Goal: Use online tool/utility: Utilize a website feature to perform a specific function

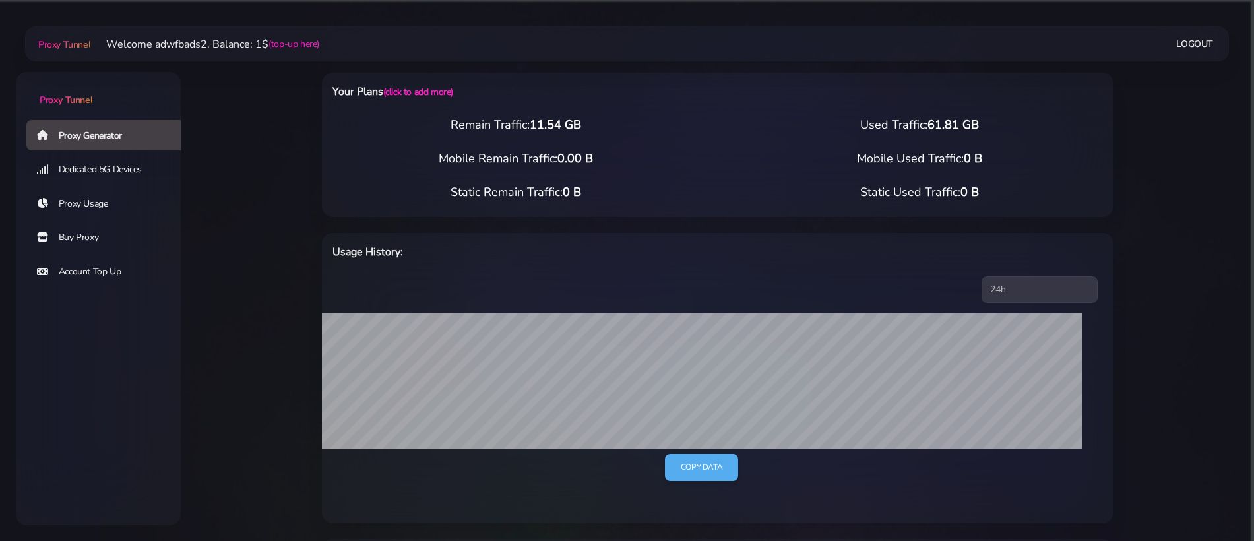
select select "IT"
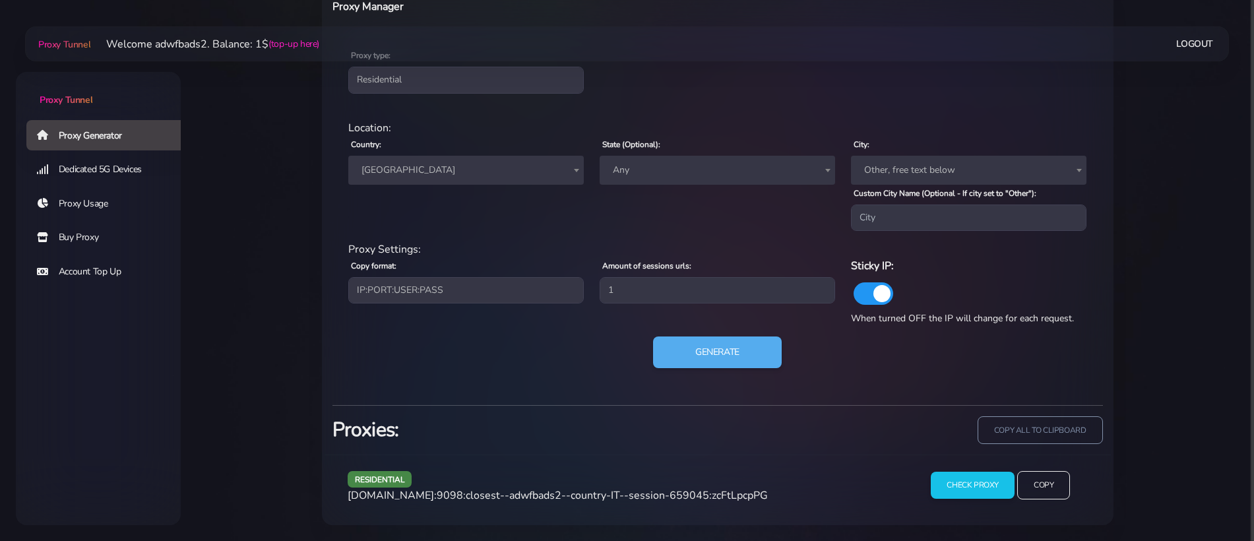
click at [418, 171] on span "[GEOGRAPHIC_DATA]" at bounding box center [466, 170] width 220 height 18
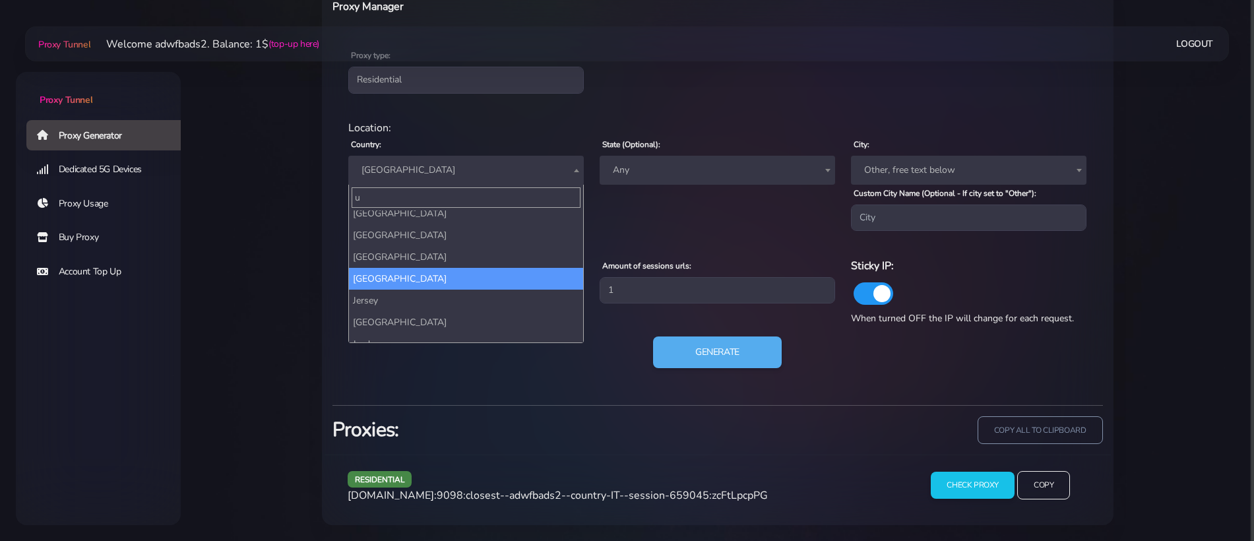
scroll to position [0, 0]
type input "united"
select select "UK"
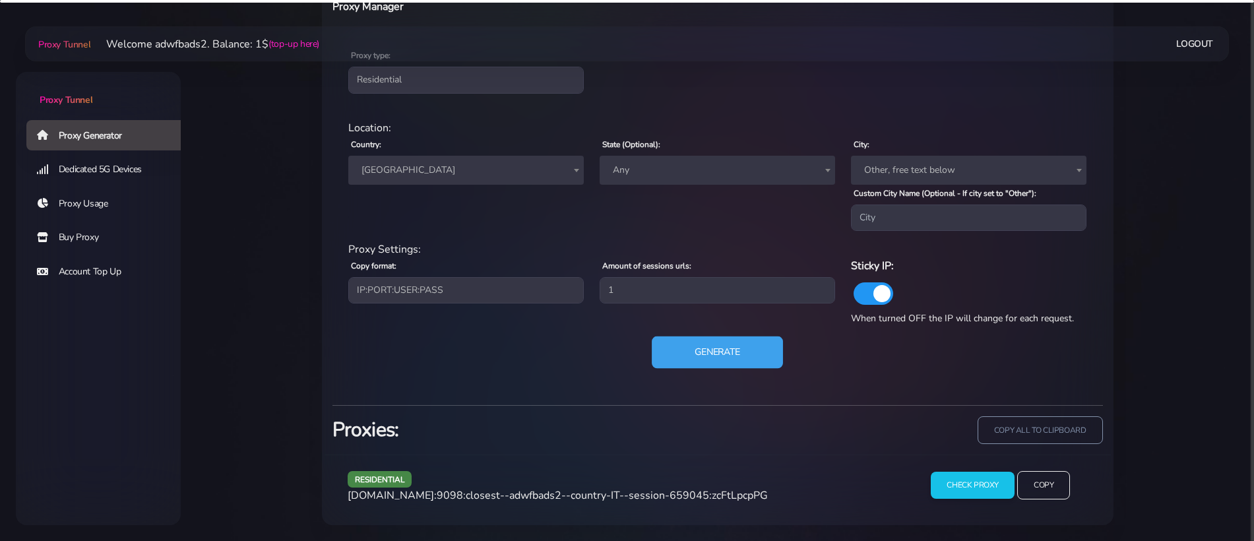
click at [709, 359] on button "Generate" at bounding box center [717, 352] width 131 height 32
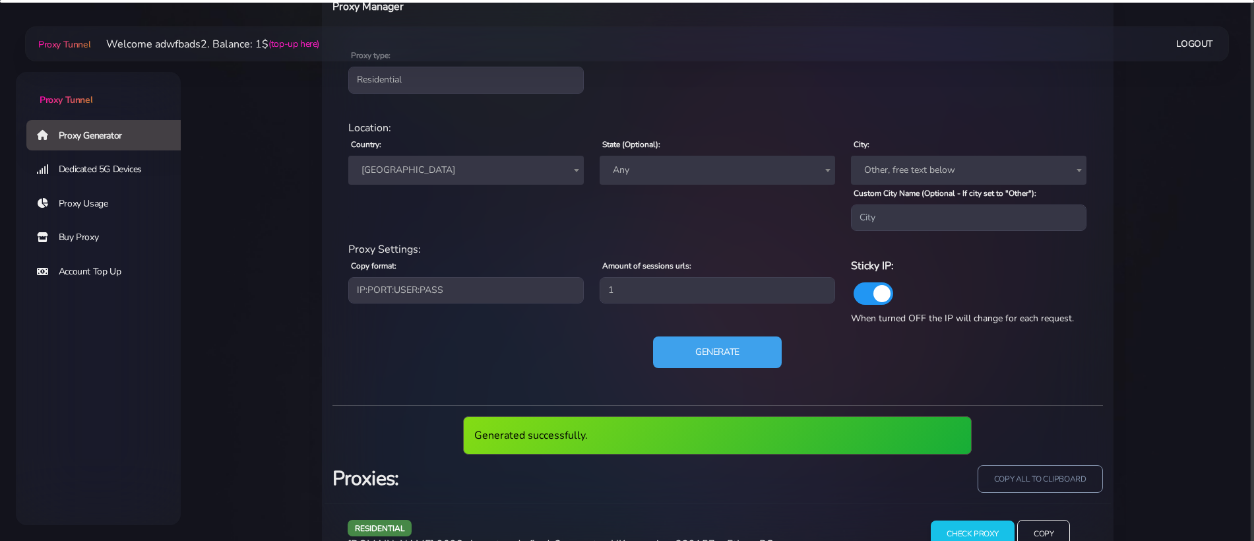
scroll to position [600, 0]
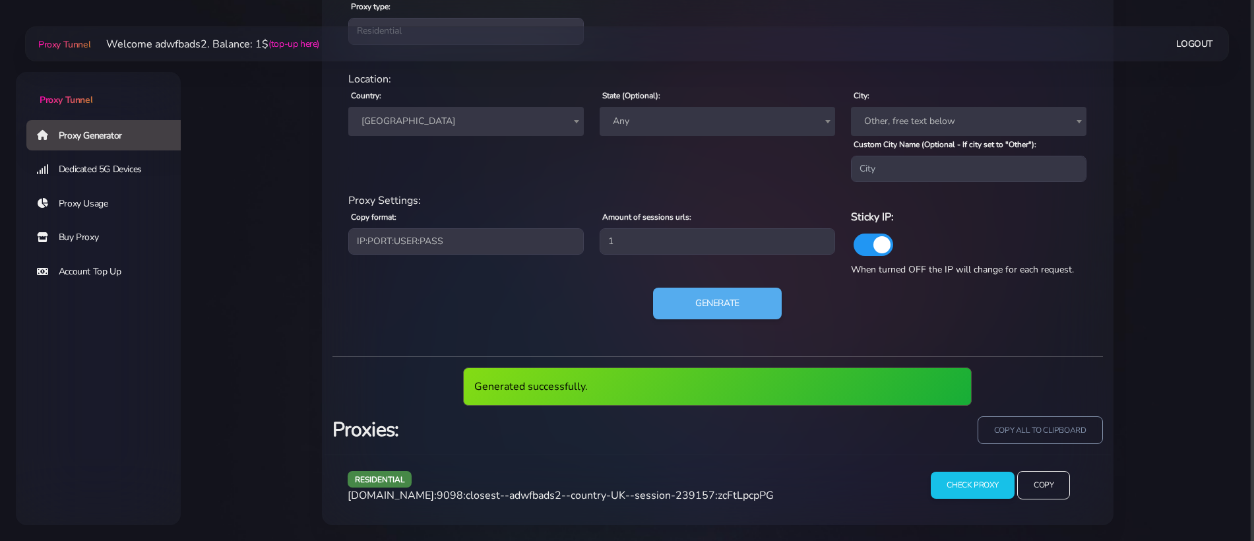
click at [579, 492] on span "[DOMAIN_NAME]:9098:closest--adwfbads2--country-UK--session-239157:zcFtLpcpPG" at bounding box center [561, 495] width 426 height 15
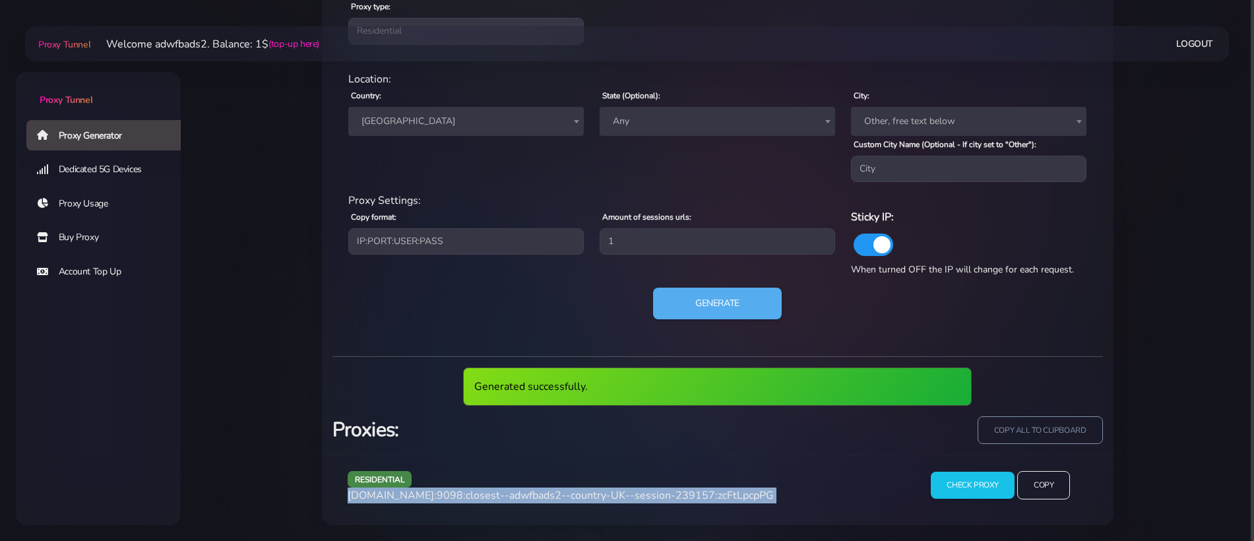
click at [579, 492] on span "[DOMAIN_NAME]:9098:closest--adwfbads2--country-UK--session-239157:zcFtLpcpPG" at bounding box center [561, 495] width 426 height 15
copy div "[DOMAIN_NAME]:9098:closest--adwfbads2--country-UK--session-239157:zcFtLpcpPG"
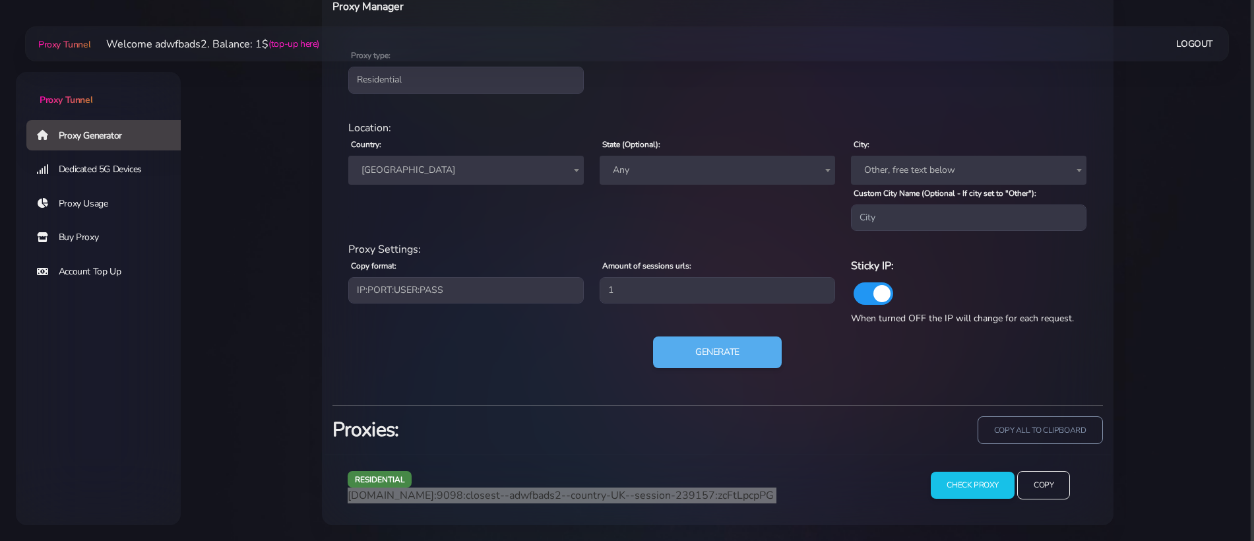
scroll to position [551, 0]
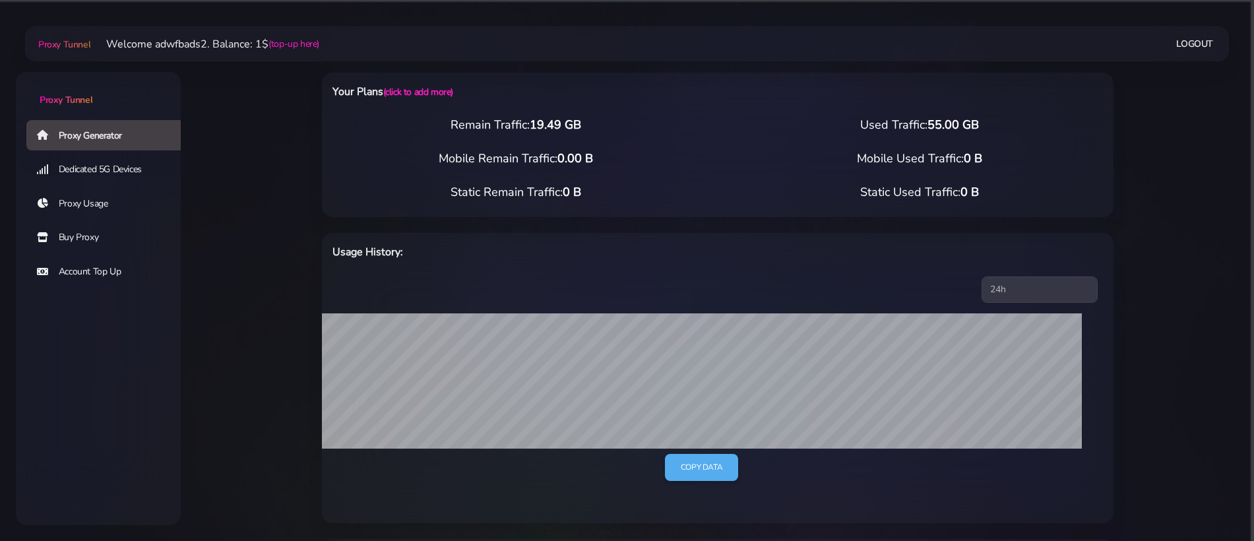
select select "UK"
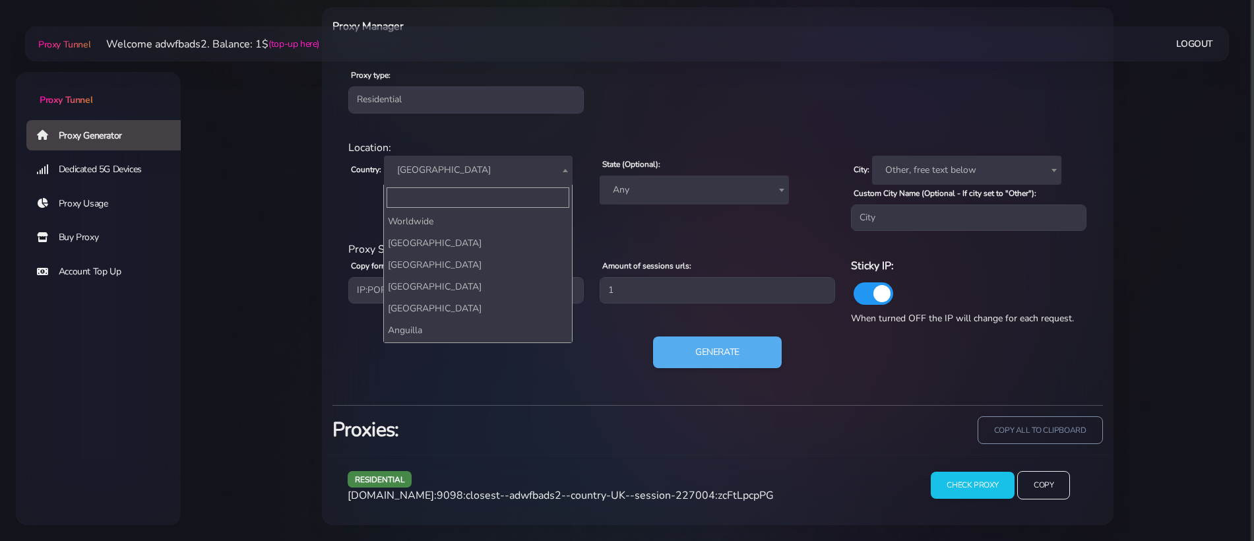
click at [479, 182] on span "[GEOGRAPHIC_DATA]" at bounding box center [478, 170] width 189 height 29
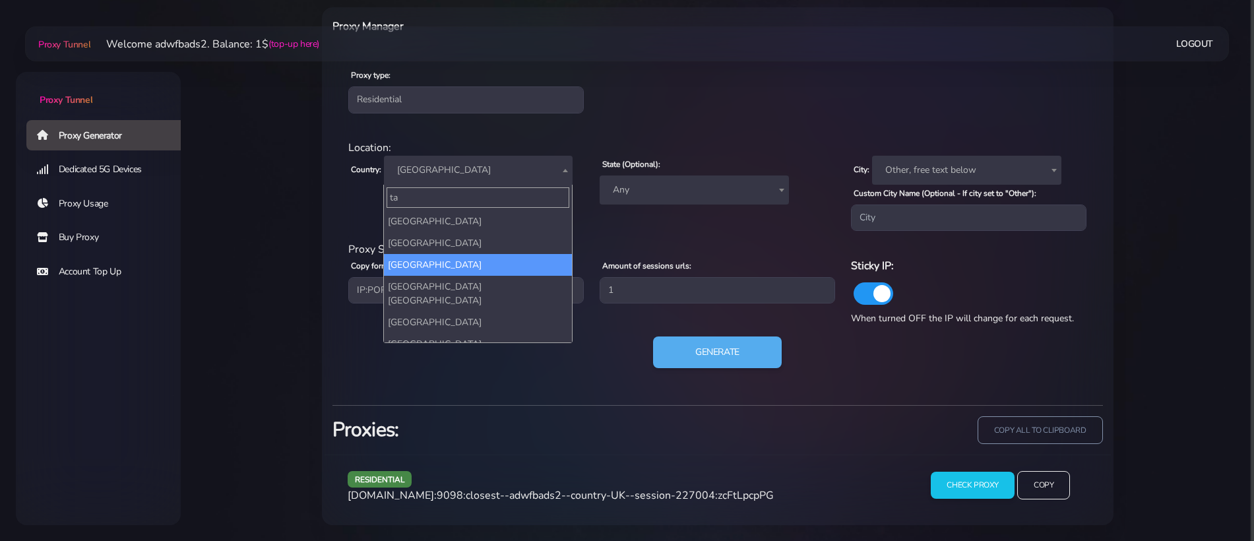
scroll to position [0, 0]
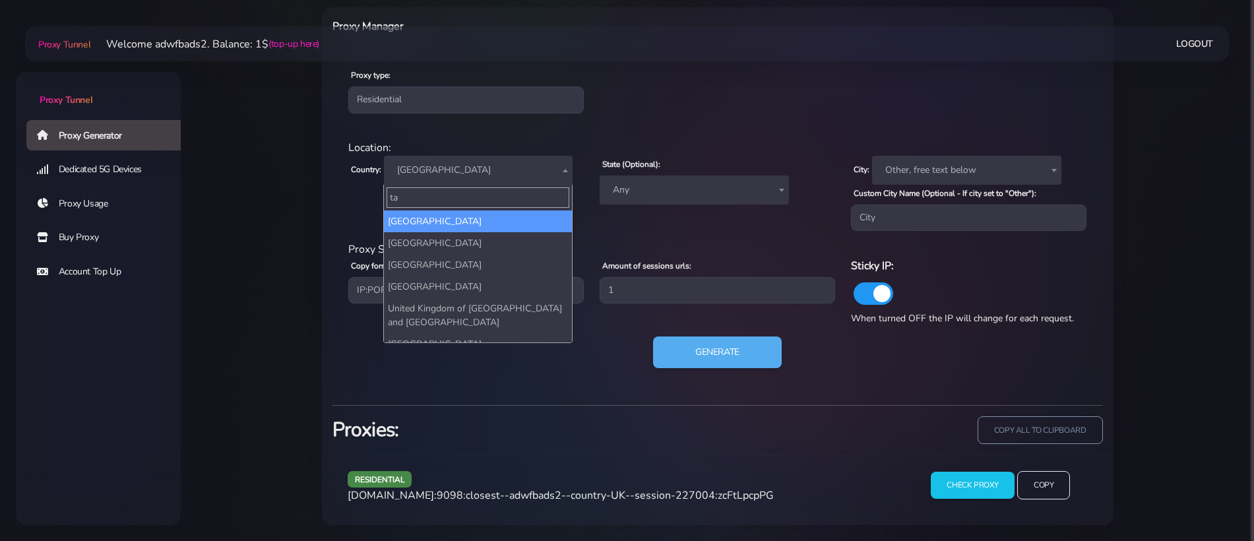
type input "t"
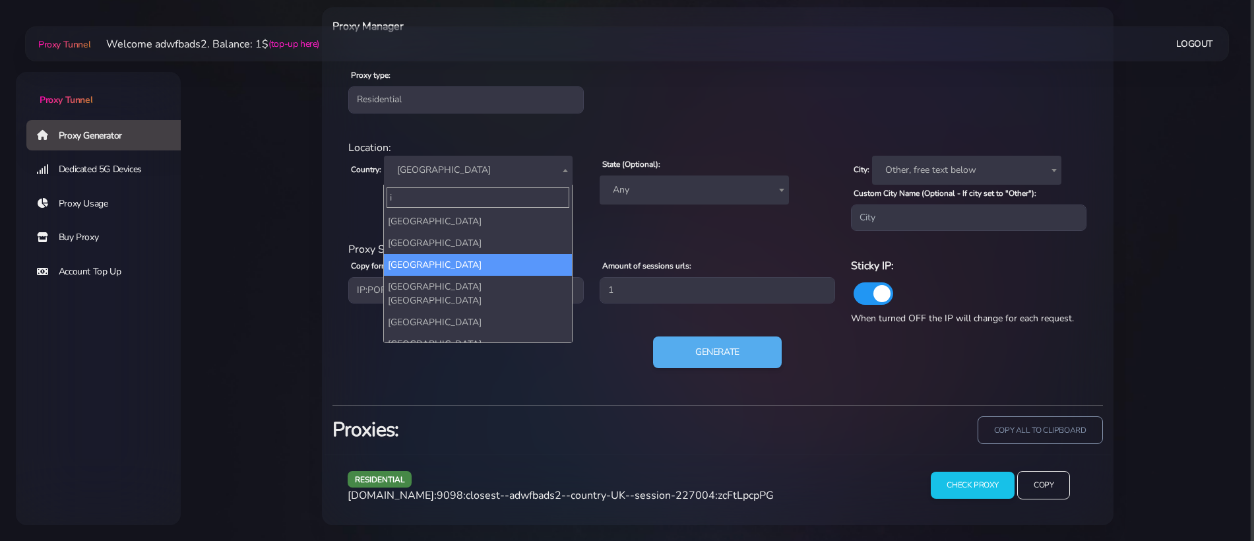
scroll to position [3227, 0]
type input "ita"
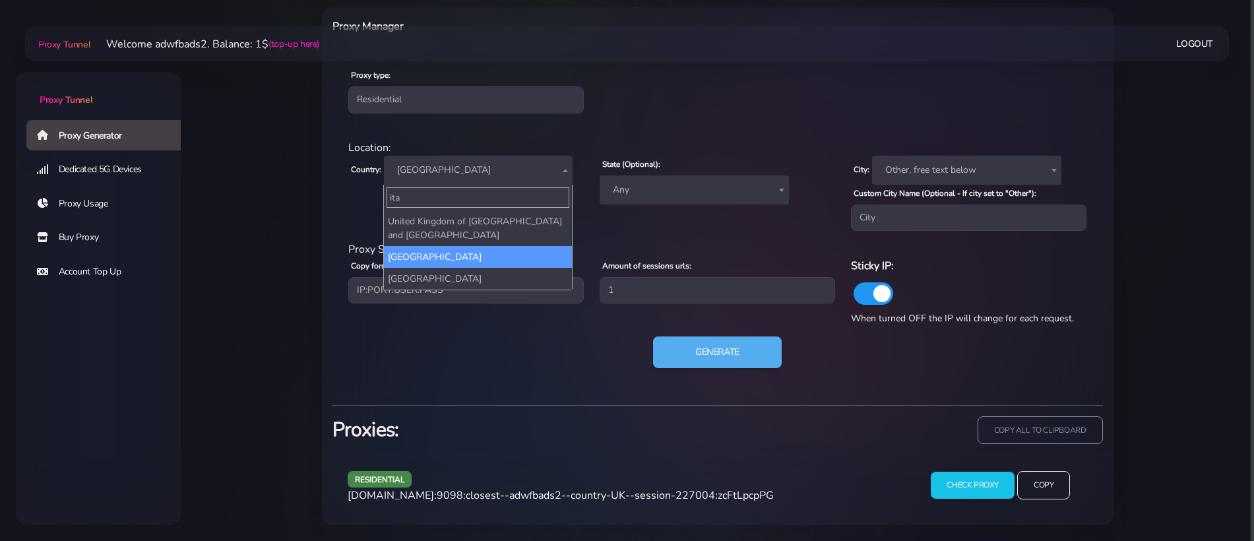
select select "IT"
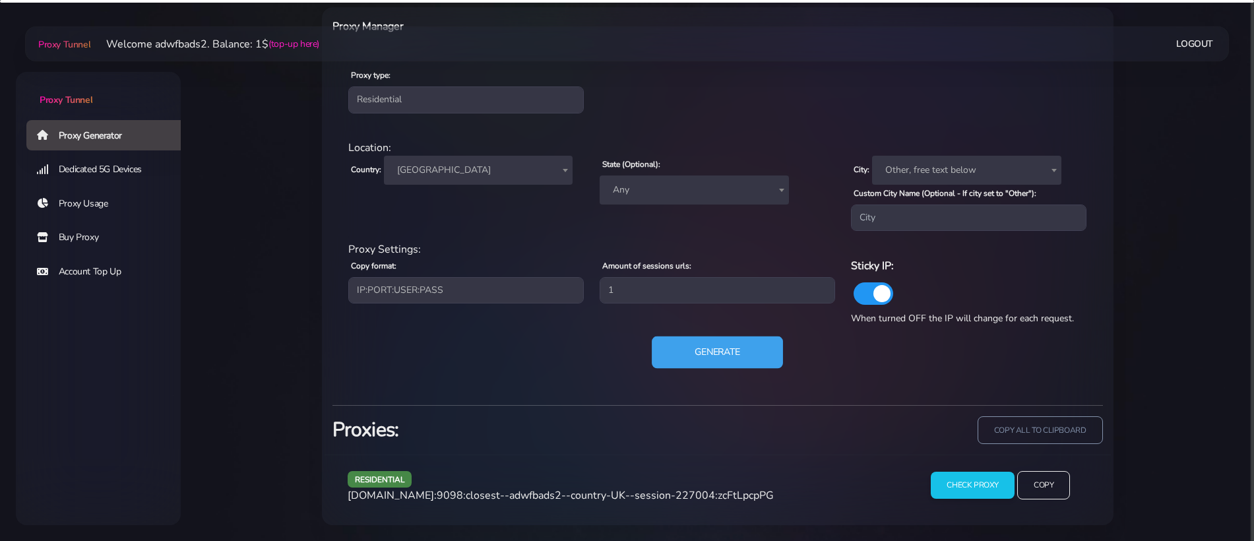
click at [780, 354] on button "Generate" at bounding box center [717, 352] width 131 height 32
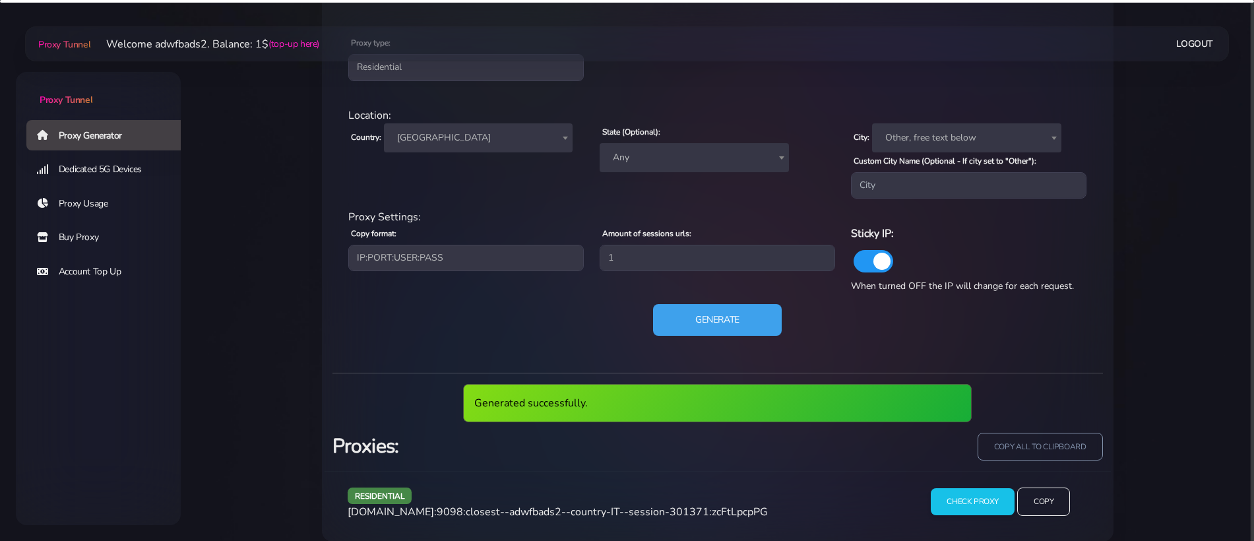
scroll to position [580, 0]
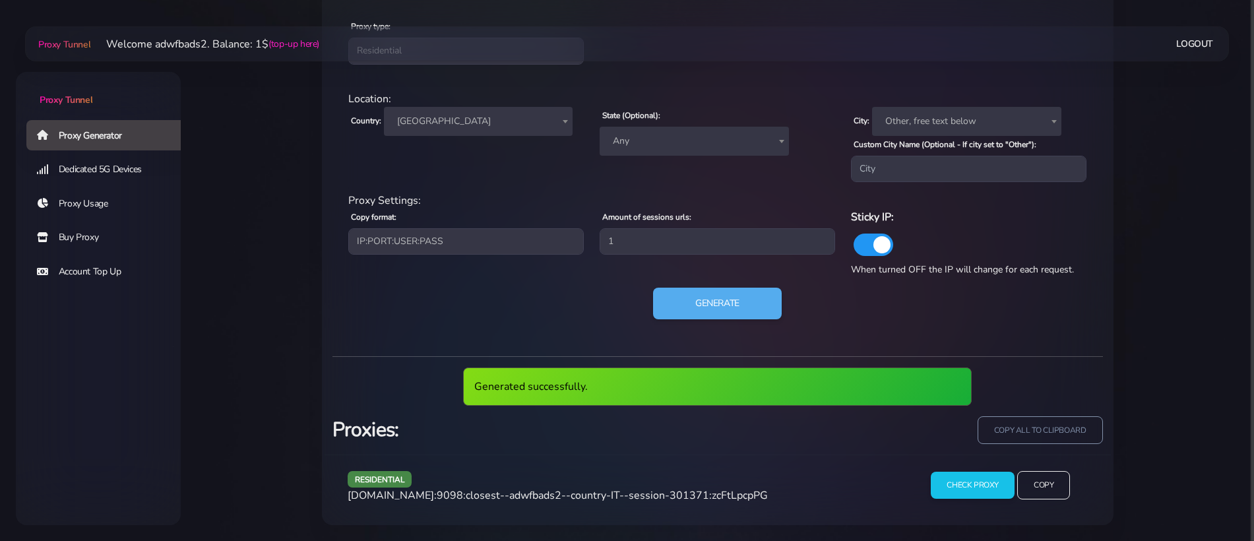
click at [663, 492] on span "agg.proxytunnel.io:9098:closest--adwfbads2--country-IT--session-301371:zcFtLpcp…" at bounding box center [558, 495] width 420 height 15
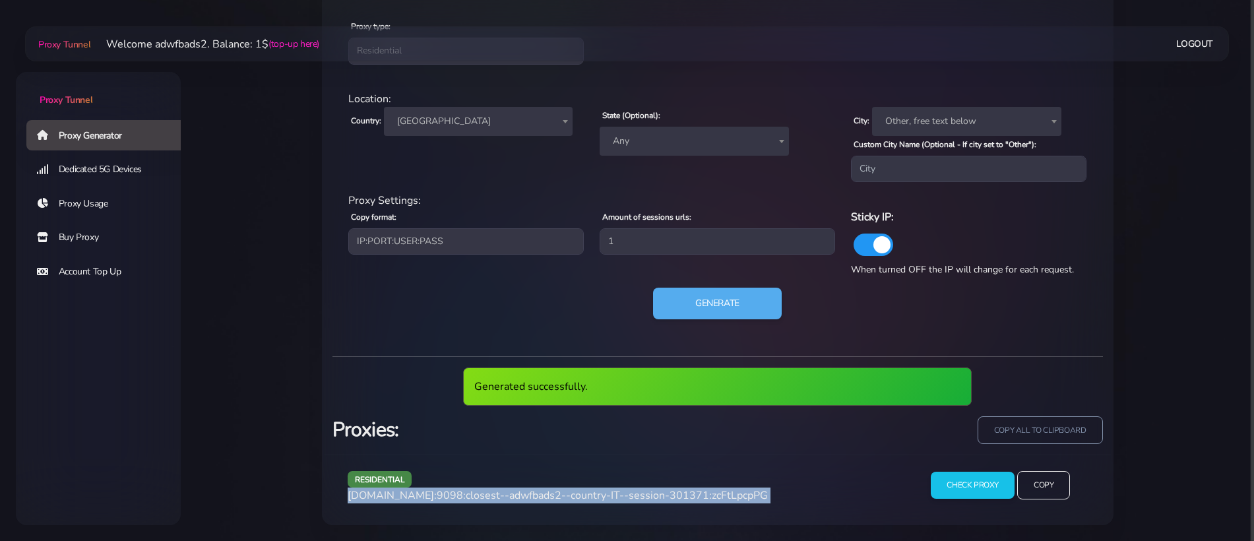
click at [663, 492] on span "agg.proxytunnel.io:9098:closest--adwfbads2--country-IT--session-301371:zcFtLpcp…" at bounding box center [558, 495] width 420 height 15
copy div "agg.proxytunnel.io:9098:closest--adwfbads2--country-IT--session-301371:zcFtLpcp…"
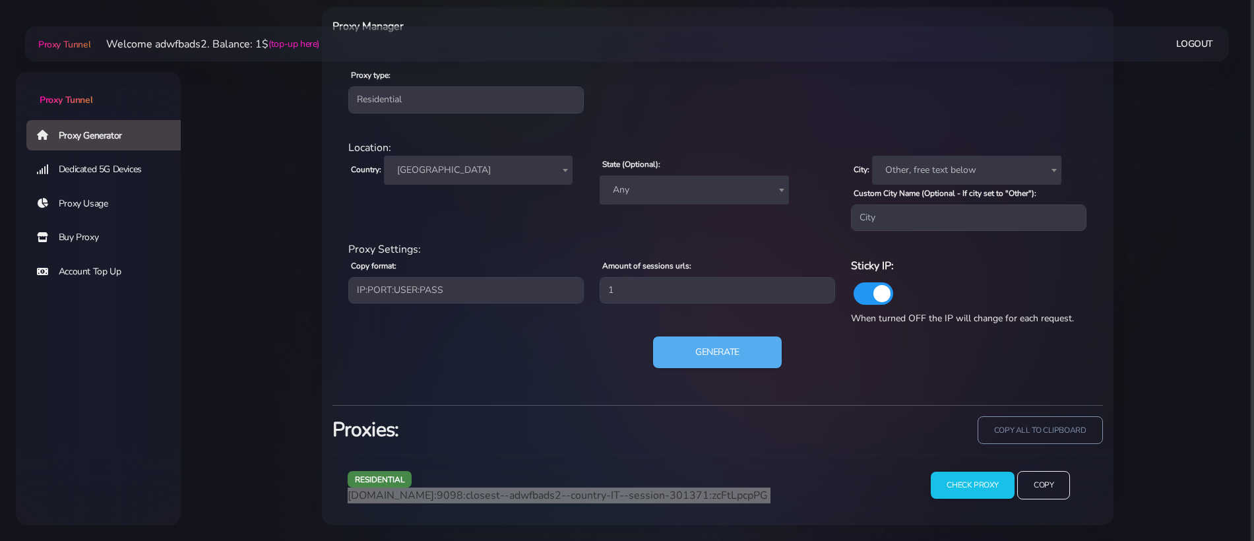
scroll to position [532, 0]
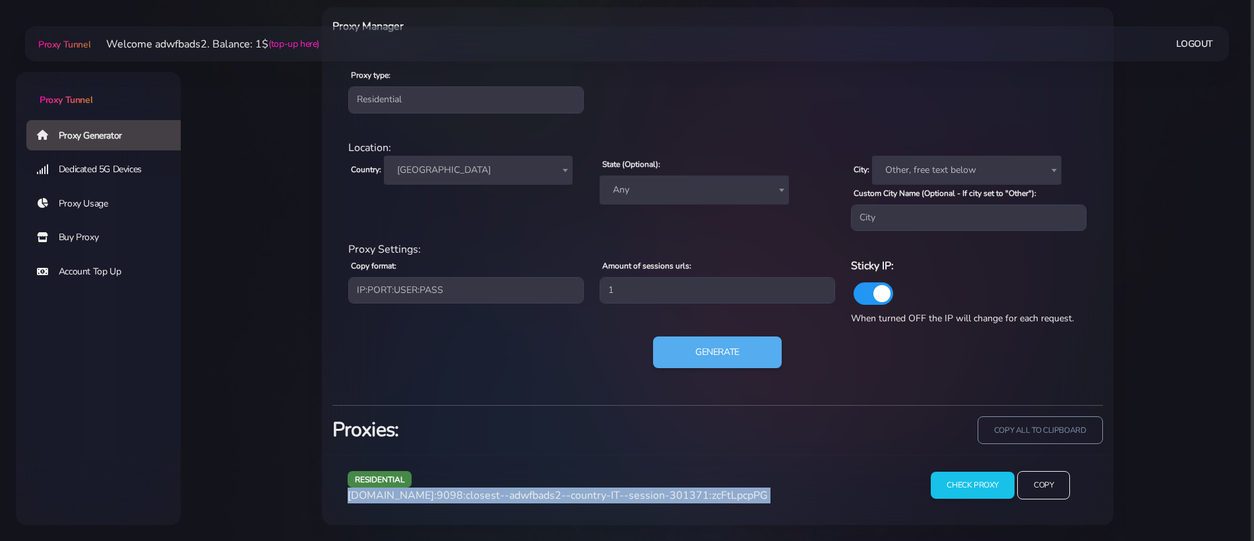
click at [452, 168] on span "[GEOGRAPHIC_DATA]" at bounding box center [478, 170] width 173 height 18
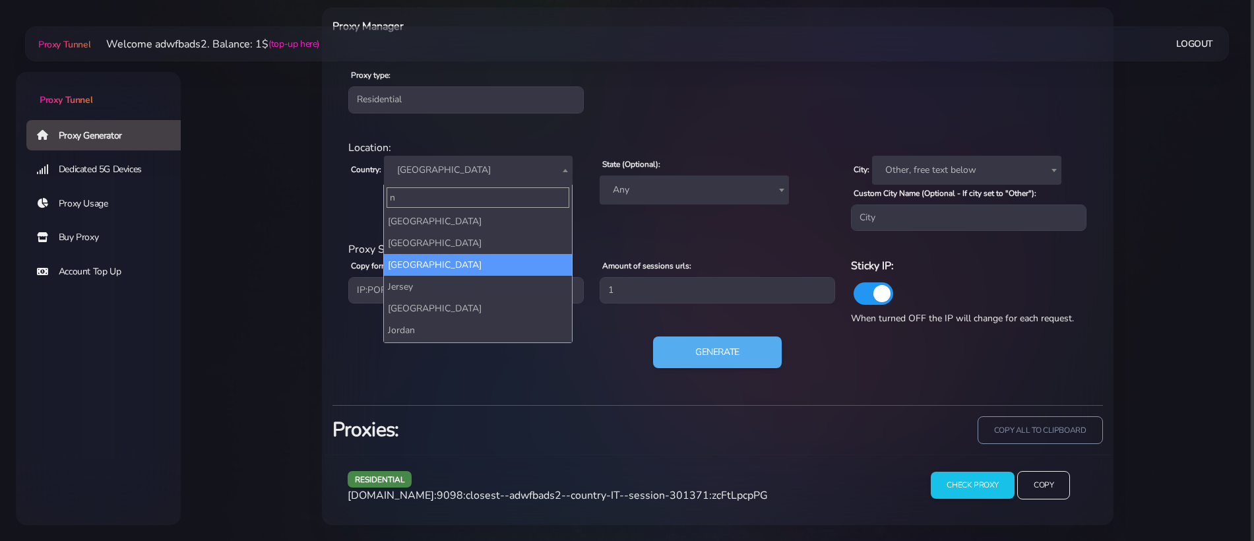
scroll to position [0, 0]
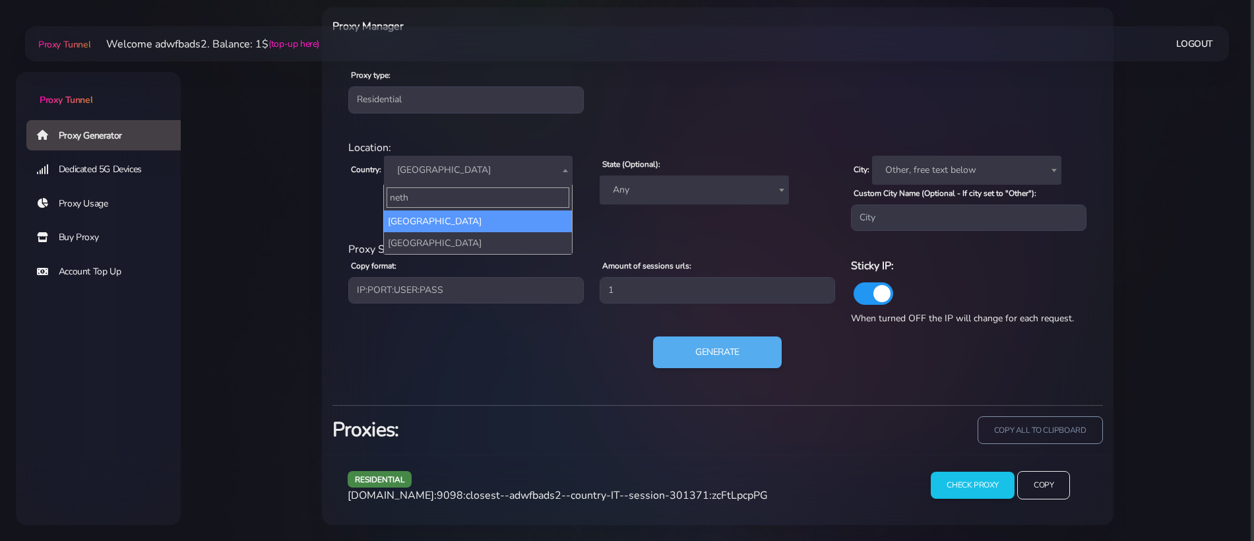
type input "nethe"
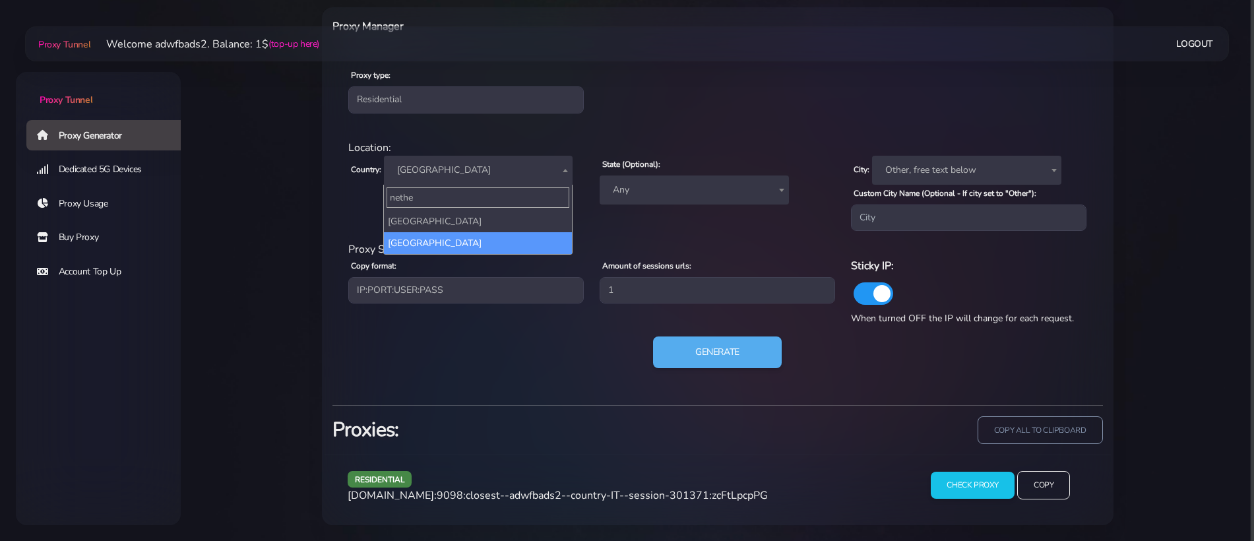
select select "NL"
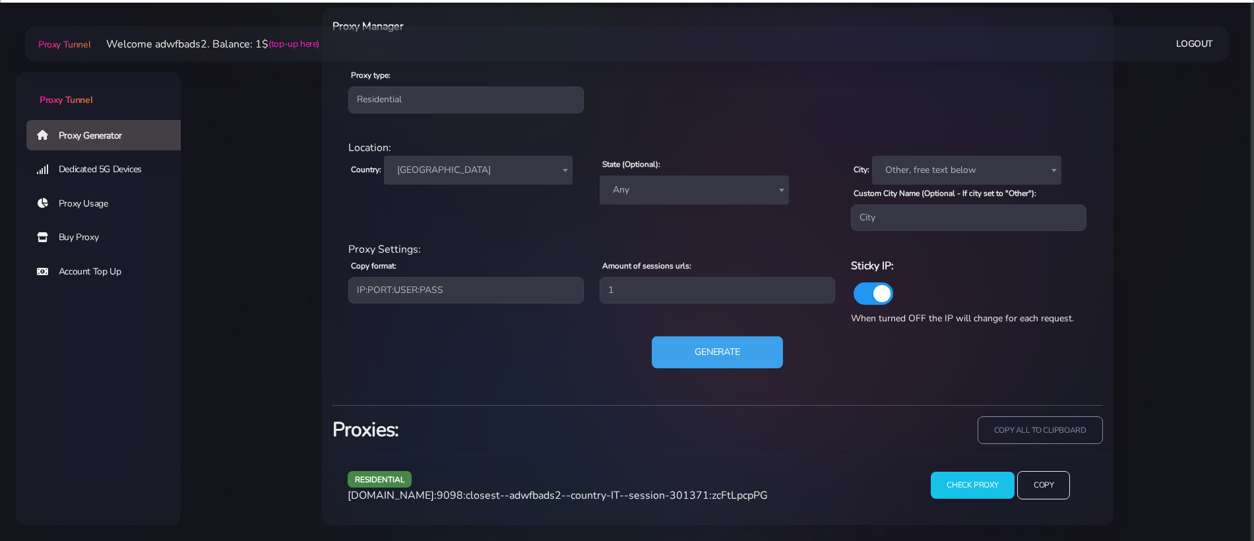
click at [718, 342] on button "Generate" at bounding box center [717, 352] width 131 height 32
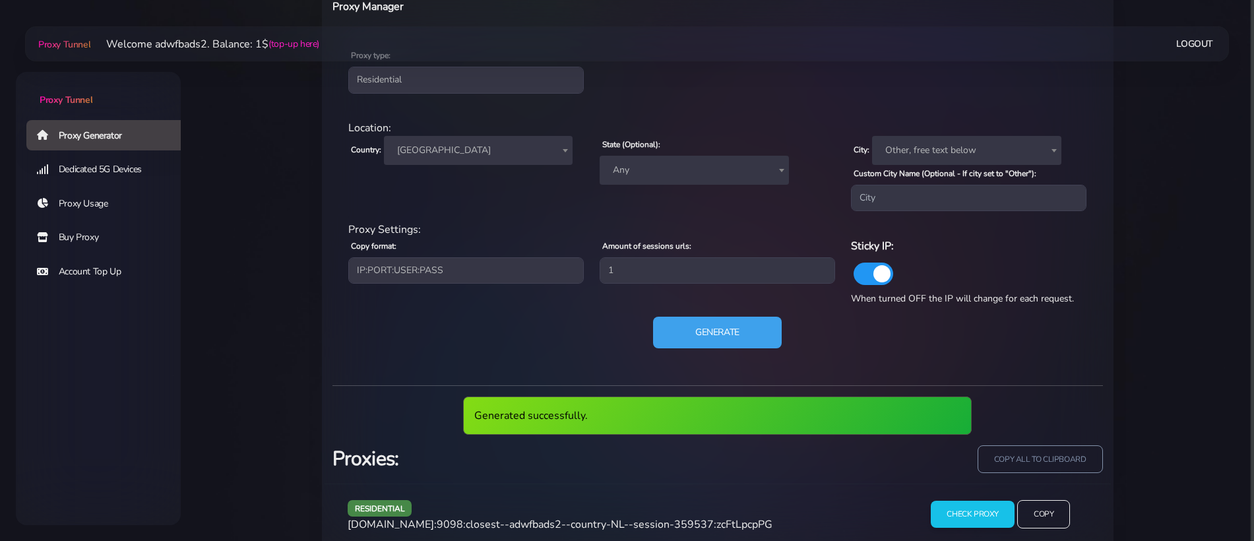
scroll to position [580, 0]
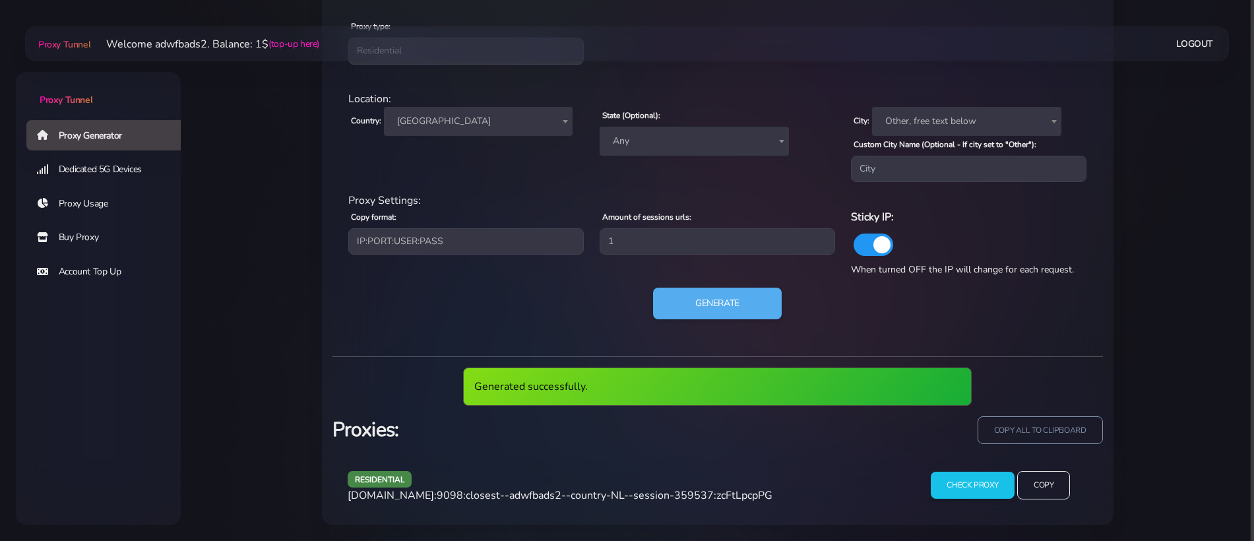
click at [636, 495] on span "agg.proxytunnel.io:9098:closest--adwfbads2--country-NL--session-359537:zcFtLpcp…" at bounding box center [560, 495] width 425 height 15
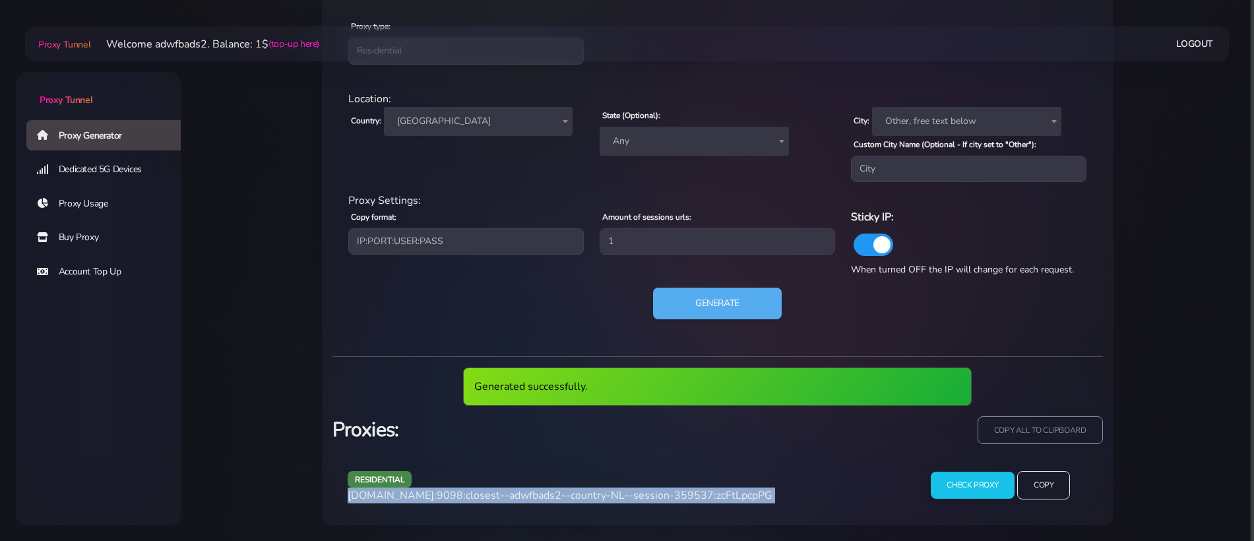
click at [636, 495] on span "agg.proxytunnel.io:9098:closest--adwfbads2--country-NL--session-359537:zcFtLpcp…" at bounding box center [560, 495] width 425 height 15
copy div "agg.proxytunnel.io:9098:closest--adwfbads2--country-NL--session-359537:zcFtLpcp…"
